Goal: Task Accomplishment & Management: Manage account settings

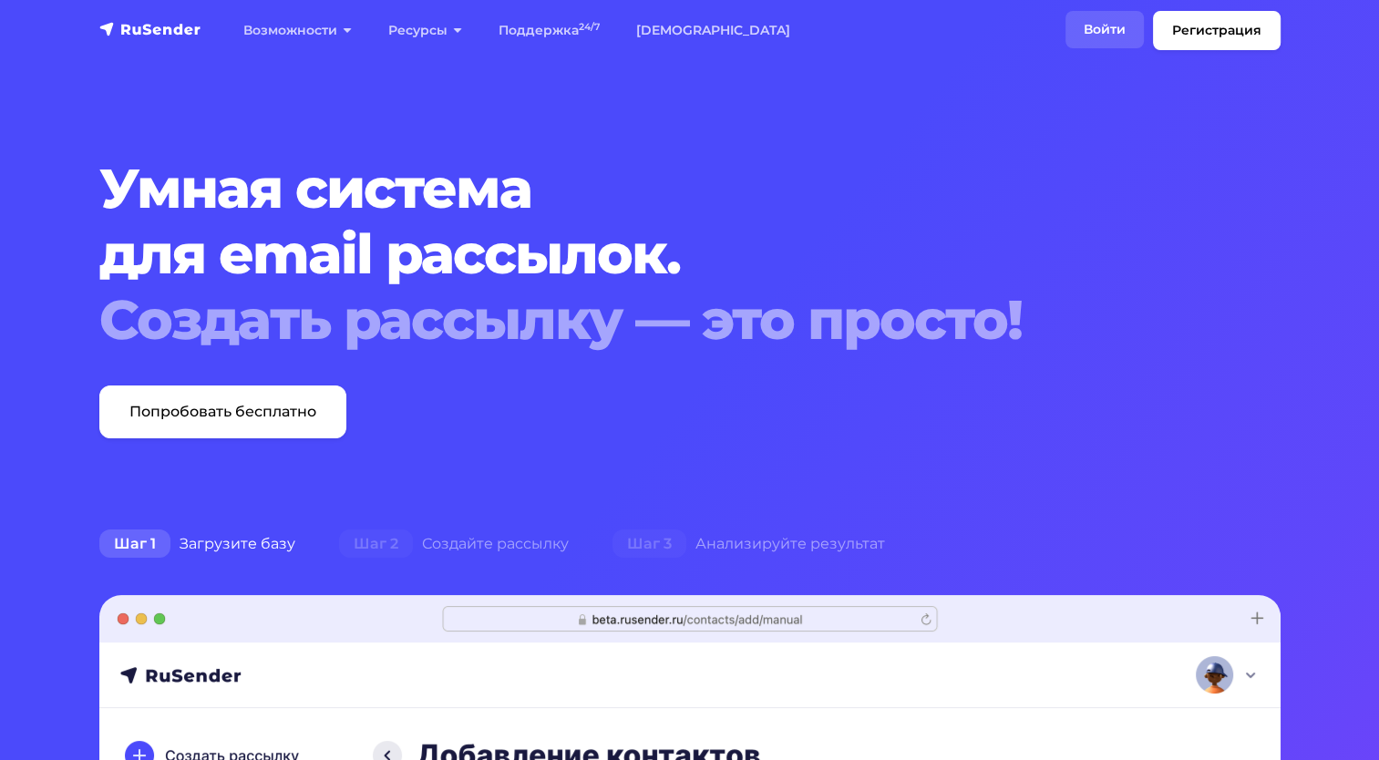
click at [1110, 36] on link "Войти" at bounding box center [1105, 29] width 78 height 37
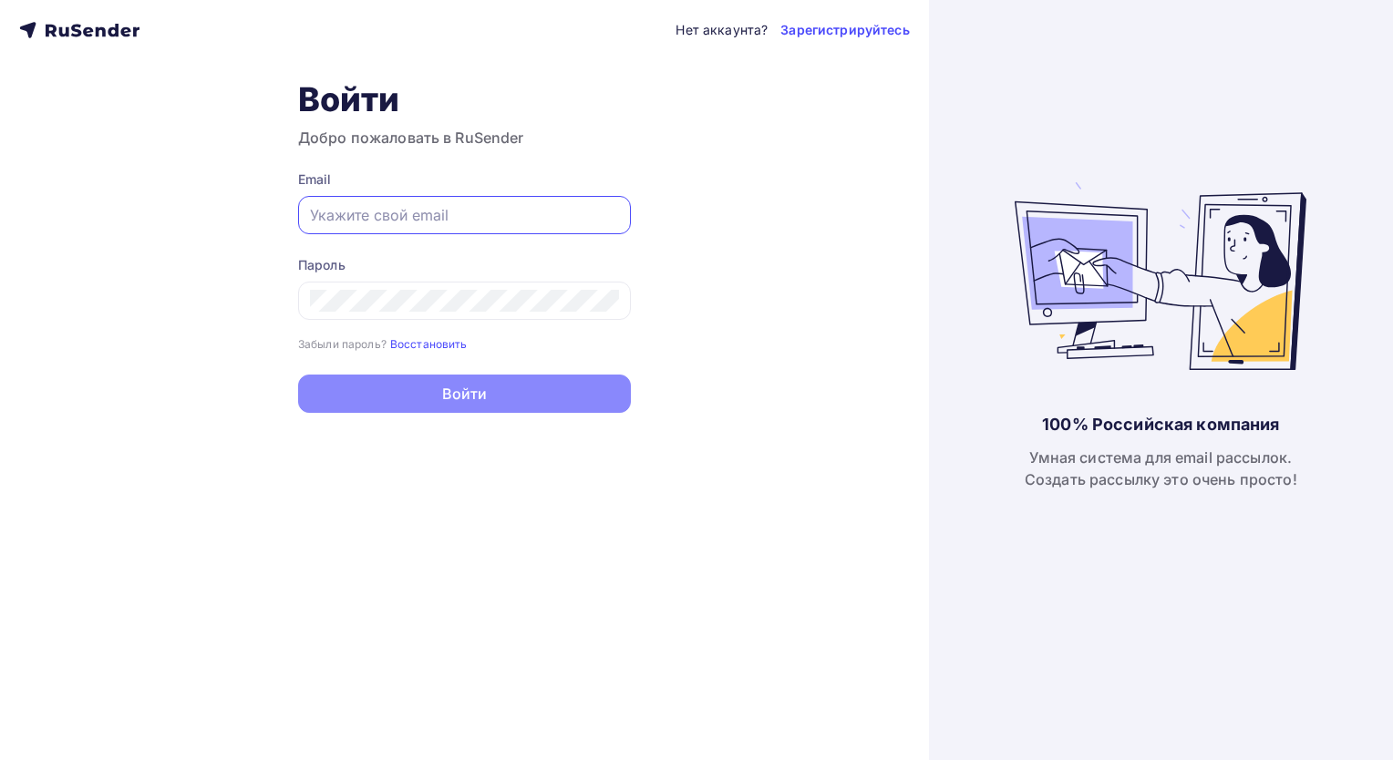
click at [523, 212] on input "text" at bounding box center [464, 215] width 309 height 22
type input "m"
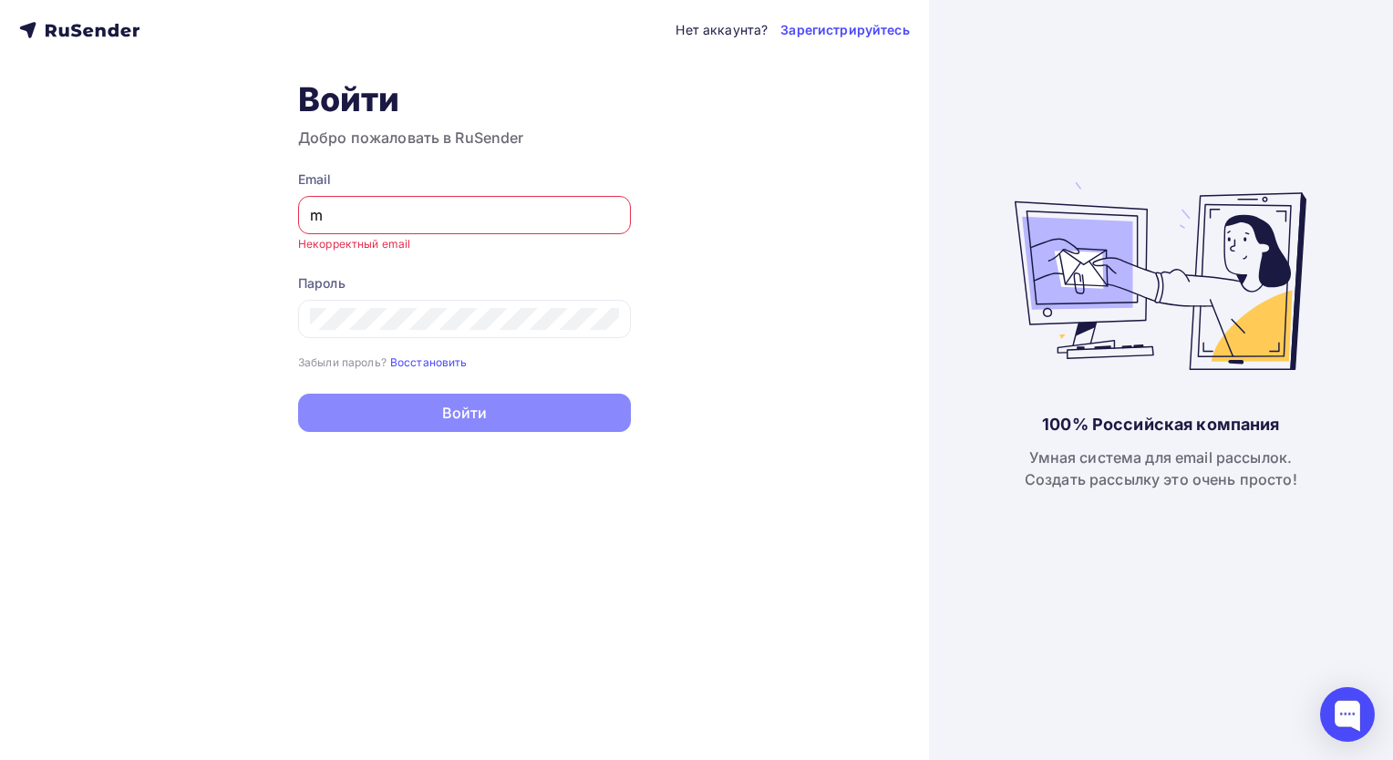
click at [428, 213] on input "m" at bounding box center [464, 215] width 309 height 22
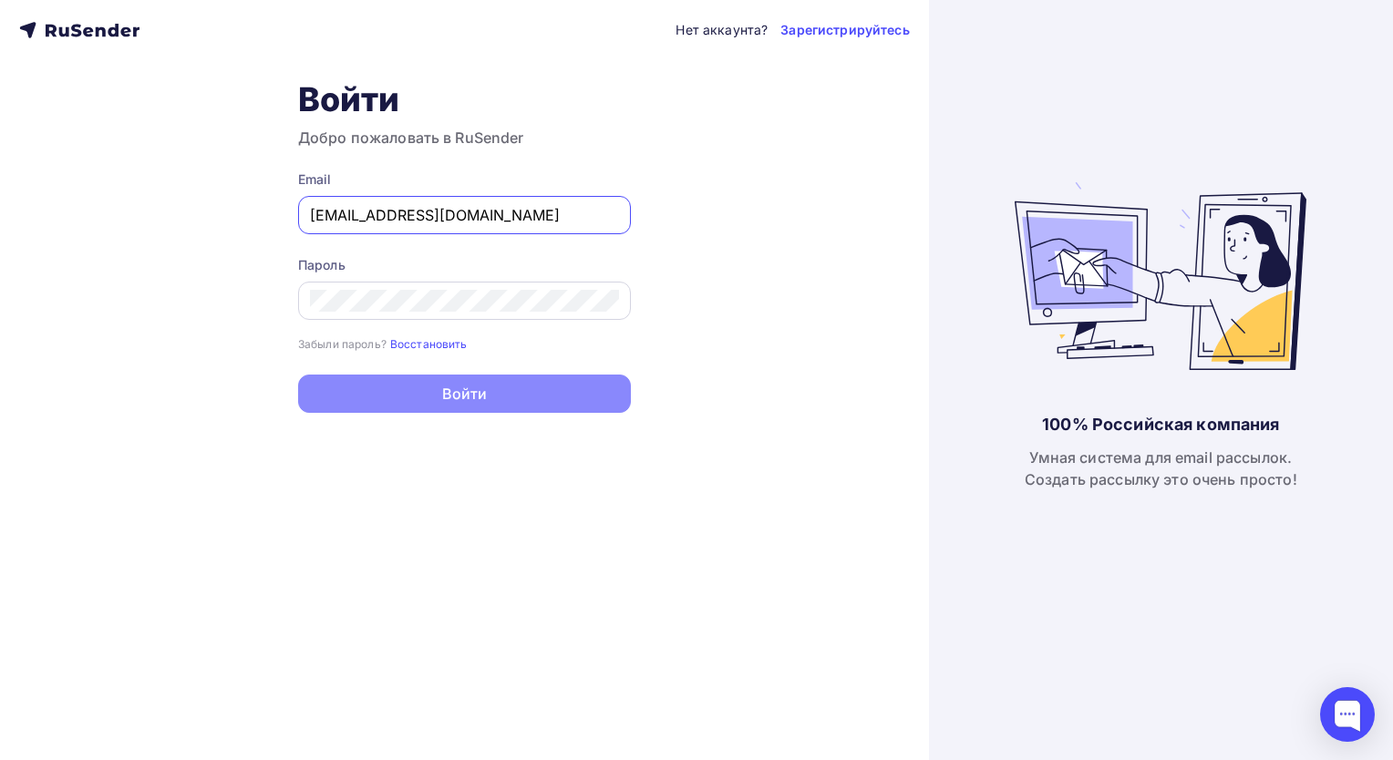
type input "[EMAIL_ADDRESS][DOMAIN_NAME]"
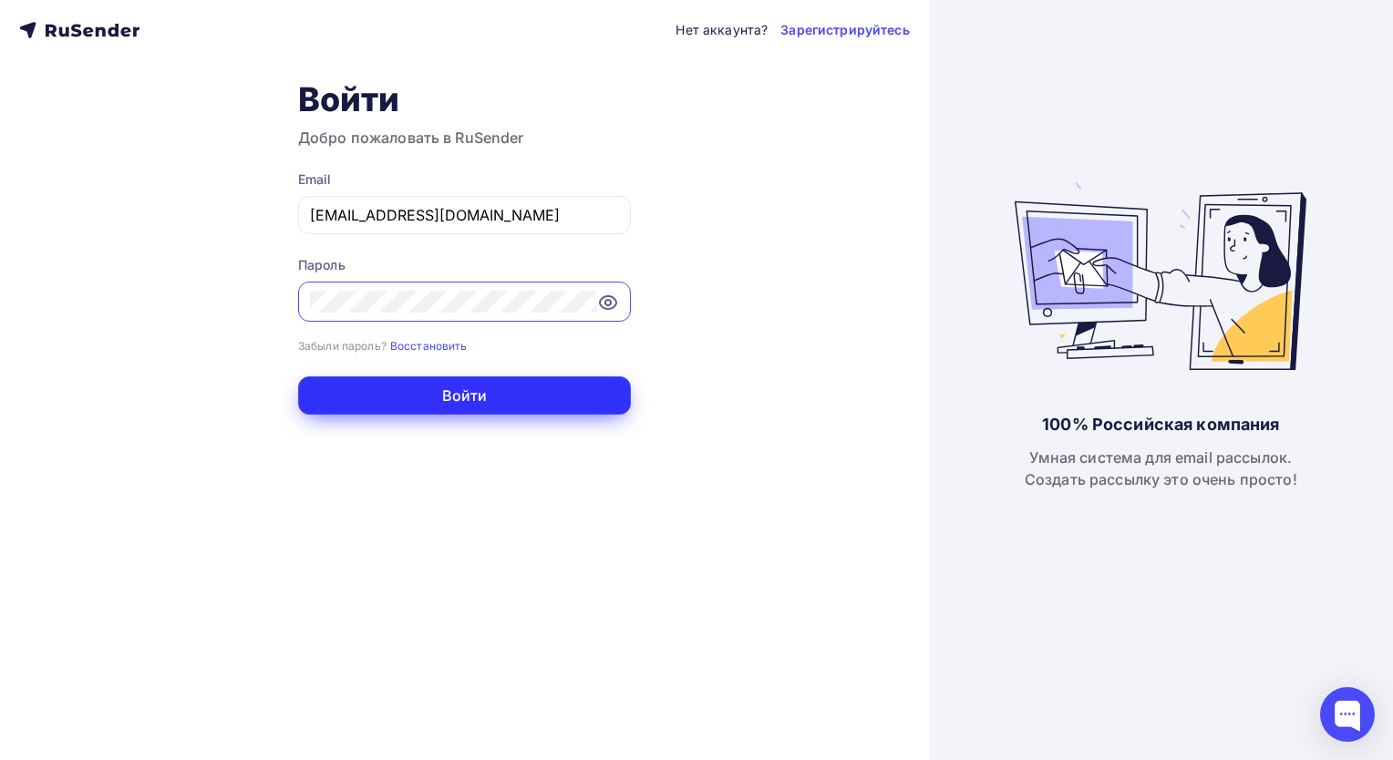
click at [473, 395] on button "Войти" at bounding box center [464, 396] width 333 height 38
click at [473, 398] on button "Войти" at bounding box center [464, 396] width 333 height 38
